Goal: Book appointment/travel/reservation

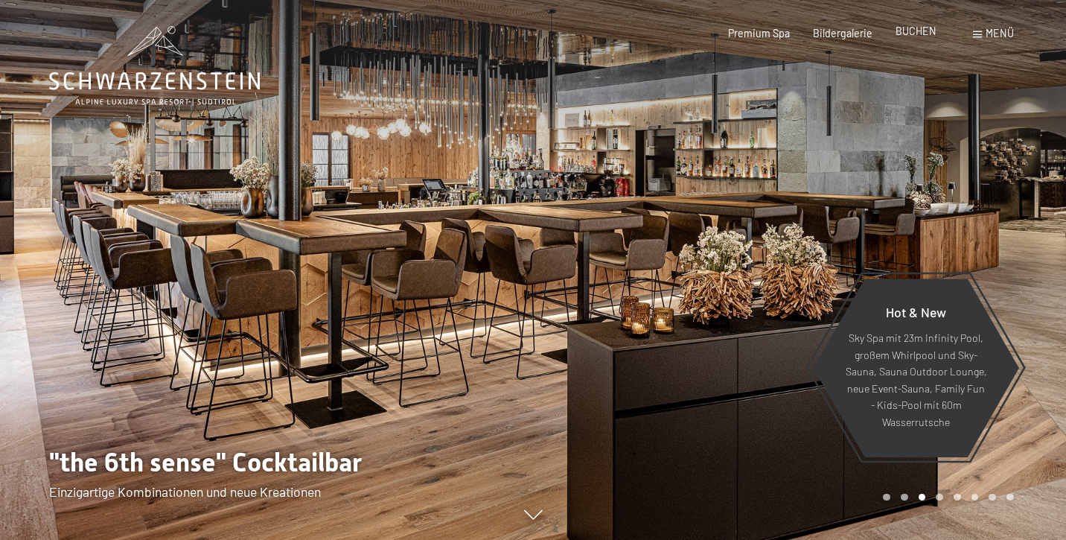
click at [915, 34] on span "BUCHEN" at bounding box center [916, 31] width 41 height 13
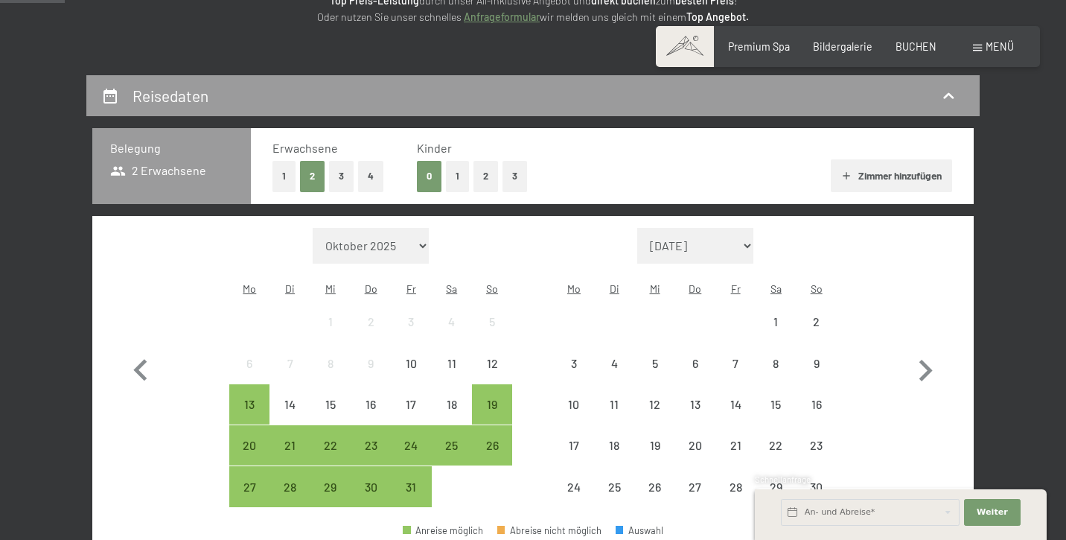
scroll to position [238, 0]
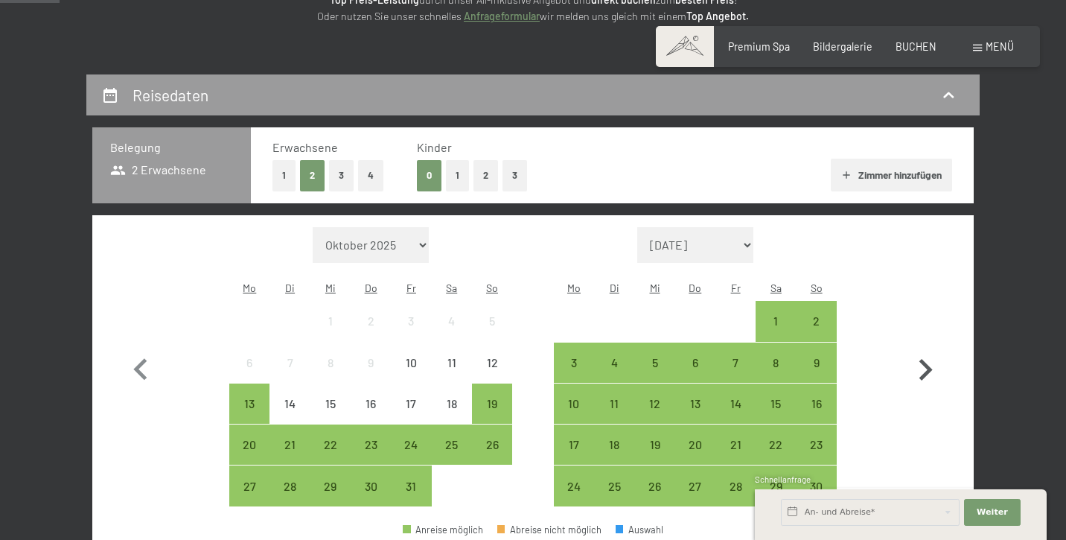
click at [926, 357] on icon "button" at bounding box center [925, 370] width 43 height 43
select select "[DATE]"
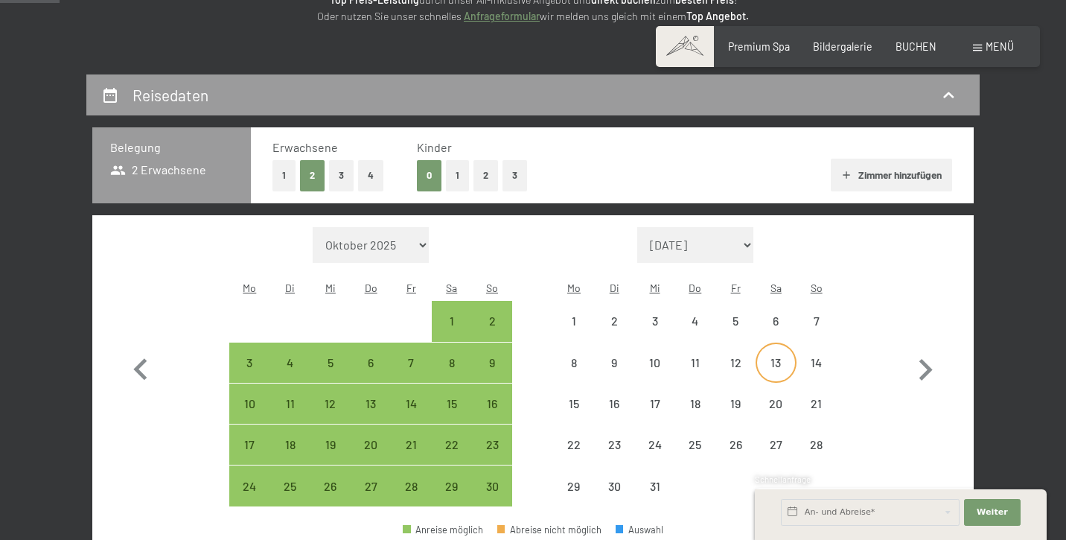
select select "[DATE]"
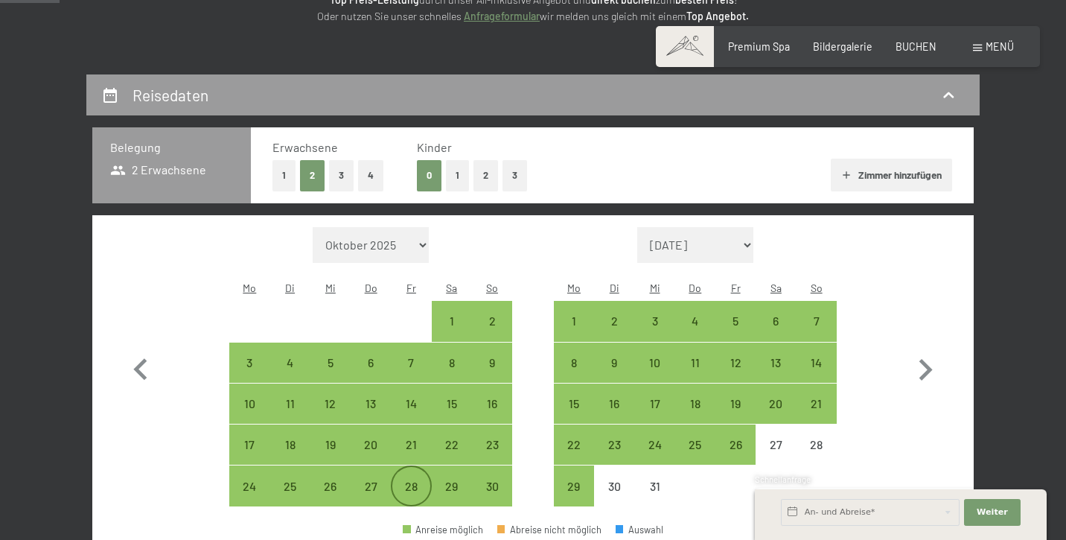
click at [403, 480] on div "28" at bounding box center [410, 498] width 37 height 37
select select "[DATE]"
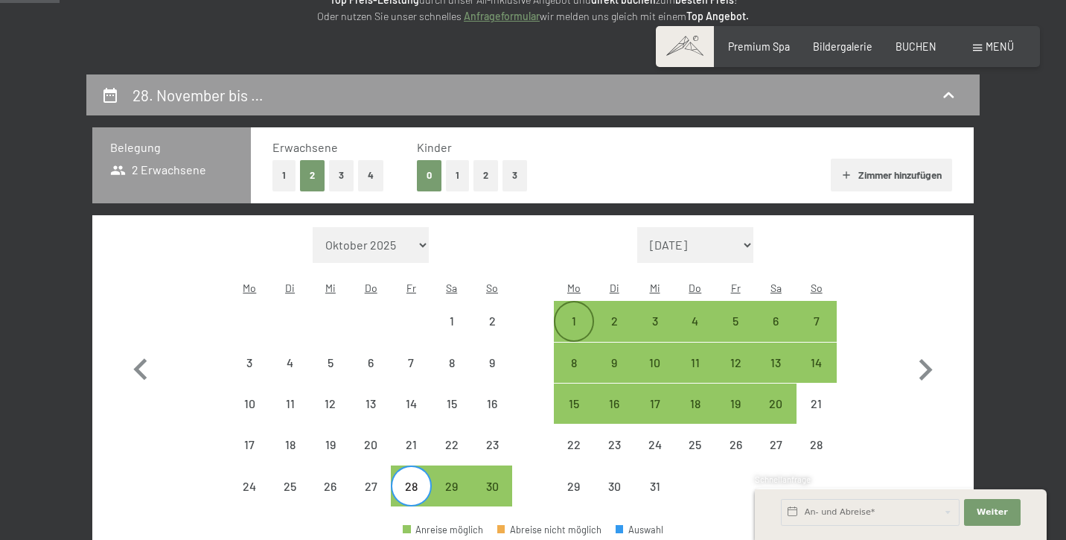
click at [582, 315] on div "1" at bounding box center [574, 333] width 37 height 37
select select "[DATE]"
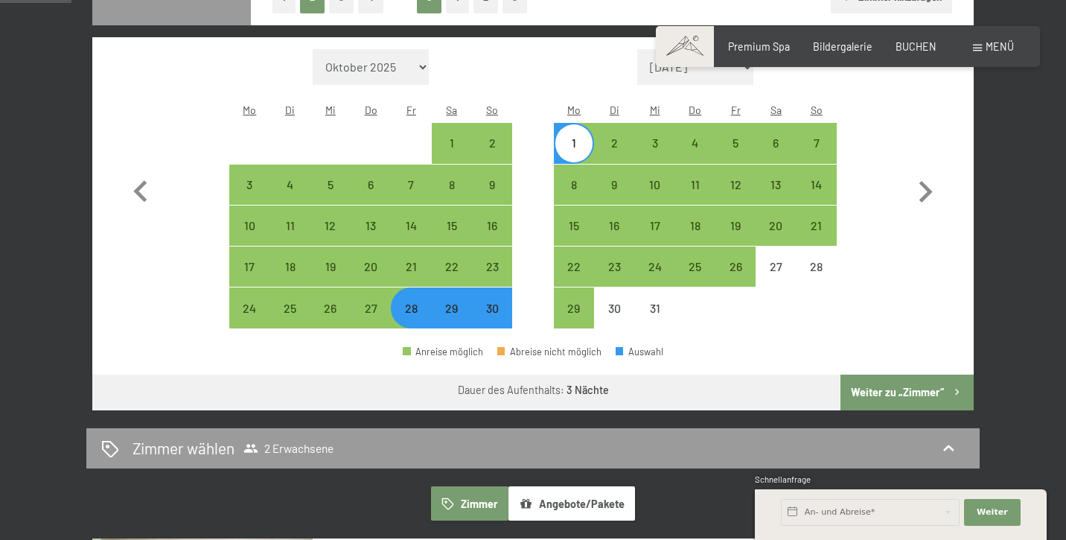
scroll to position [419, 0]
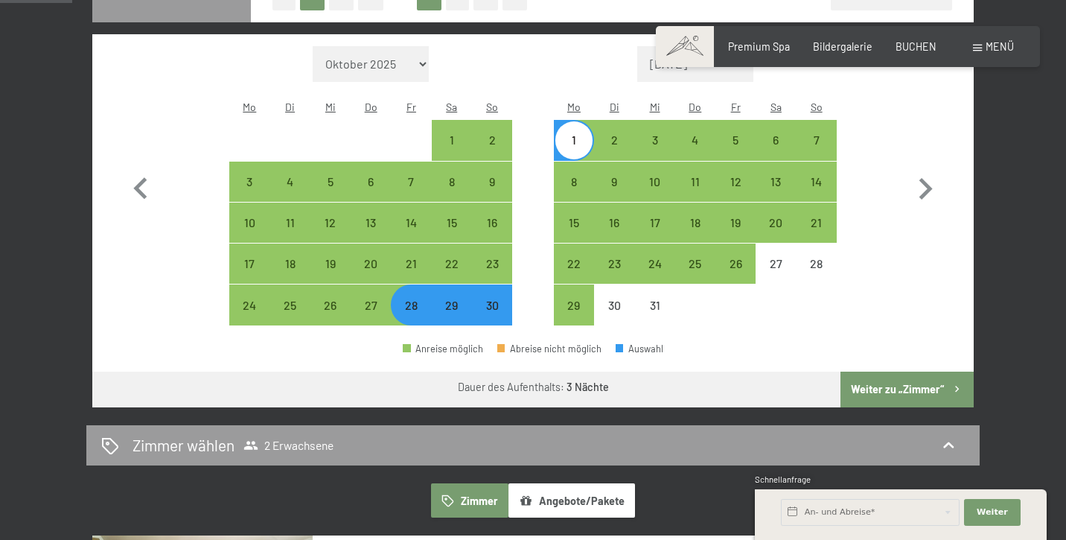
click at [407, 299] on div "28" at bounding box center [410, 317] width 37 height 37
select select "[DATE]"
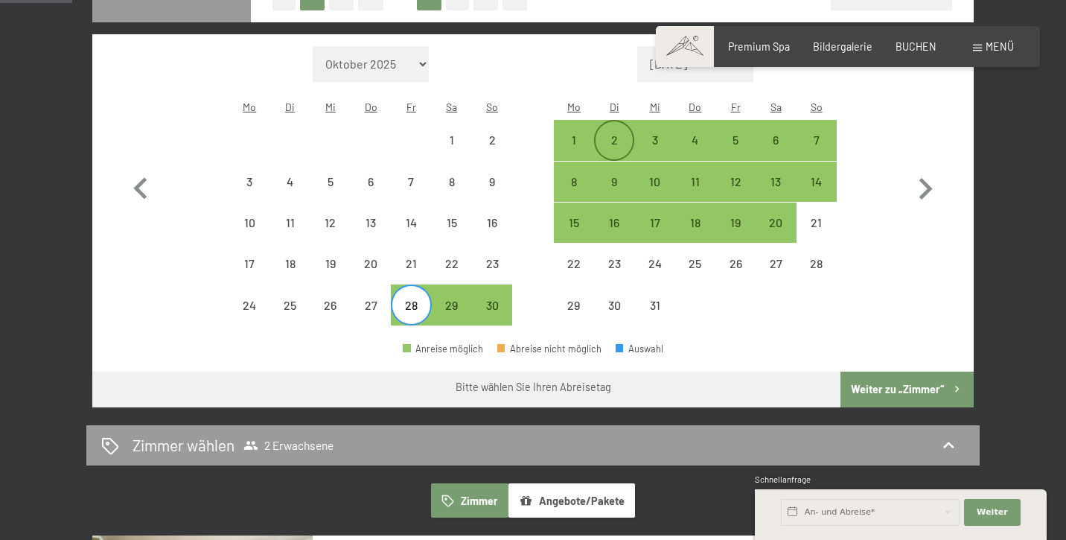
click at [617, 134] on div "2" at bounding box center [614, 152] width 37 height 37
select select "[DATE]"
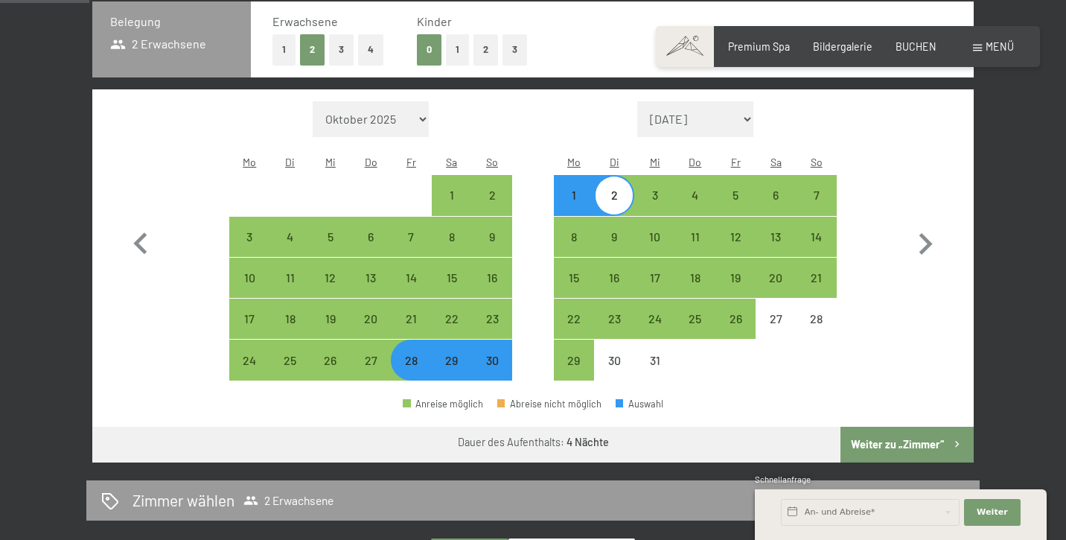
scroll to position [364, 0]
click at [419, 354] on div "28" at bounding box center [410, 372] width 37 height 37
select select "[DATE]"
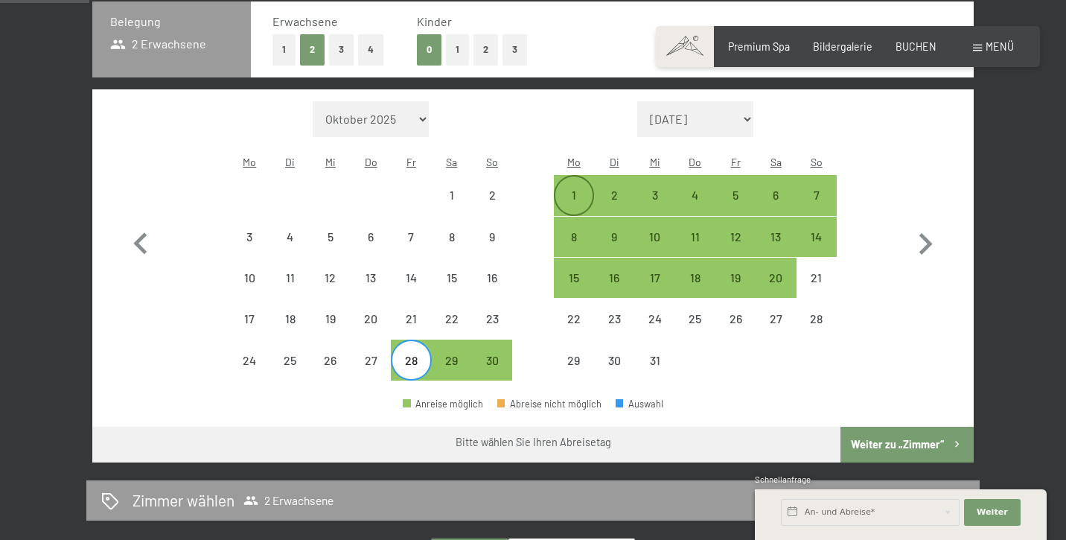
click at [573, 189] on div "1" at bounding box center [574, 207] width 37 height 37
select select "[DATE]"
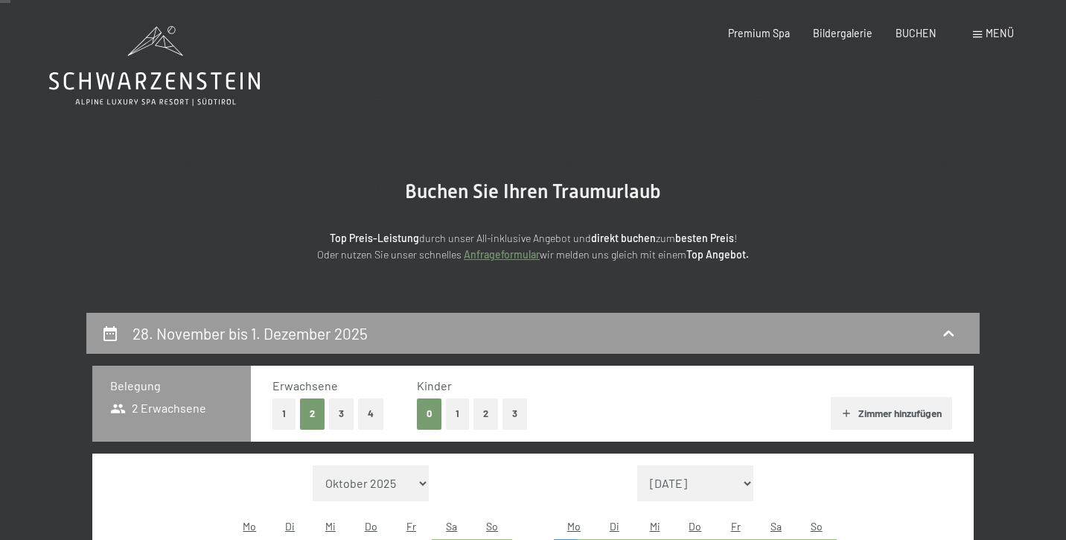
scroll to position [0, 0]
